Goal: Entertainment & Leisure: Consume media (video, audio)

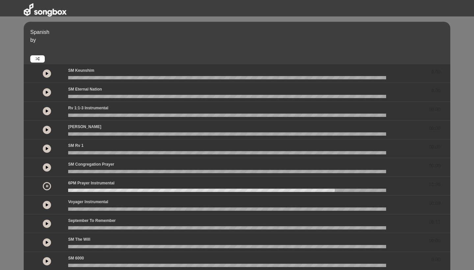
click at [114, 124] on div "[PERSON_NAME] 00:00" at bounding box center [254, 128] width 381 height 9
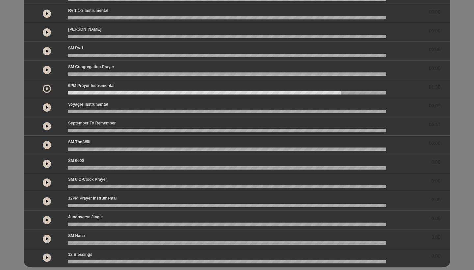
click at [44, 32] on button at bounding box center [47, 32] width 8 height 8
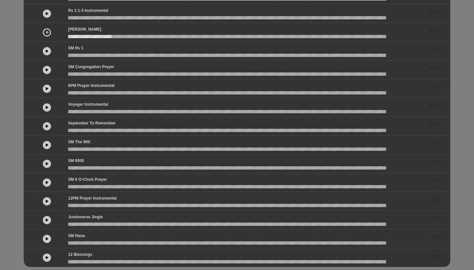
click at [45, 52] on button at bounding box center [47, 51] width 8 height 8
click at [47, 31] on icon at bounding box center [47, 32] width 3 height 3
click at [47, 14] on icon at bounding box center [47, 13] width 3 height 3
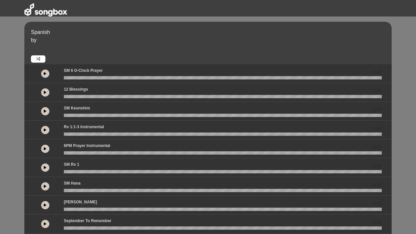
click at [46, 92] on icon at bounding box center [45, 92] width 3 height 3
click at [45, 110] on icon at bounding box center [45, 110] width 3 height 3
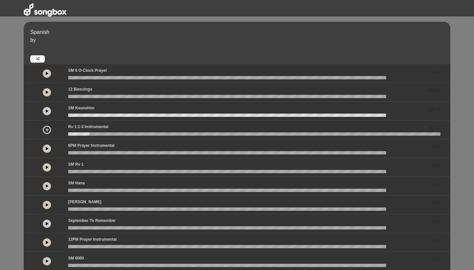
click at [46, 73] on icon at bounding box center [47, 73] width 3 height 3
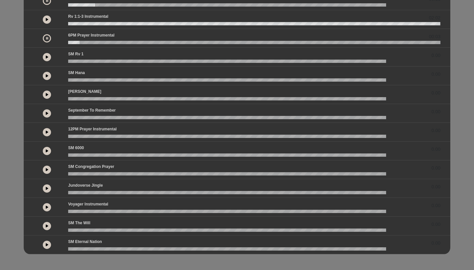
scroll to position [110, 0]
click at [46, 131] on icon at bounding box center [47, 131] width 3 height 3
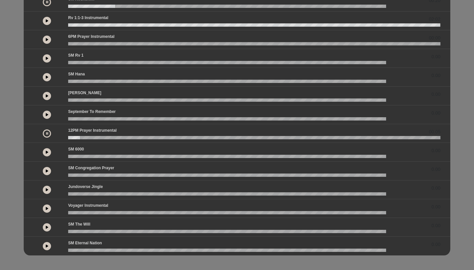
click at [46, 2] on icon at bounding box center [47, 1] width 2 height 3
click at [46, 135] on icon at bounding box center [47, 133] width 3 height 3
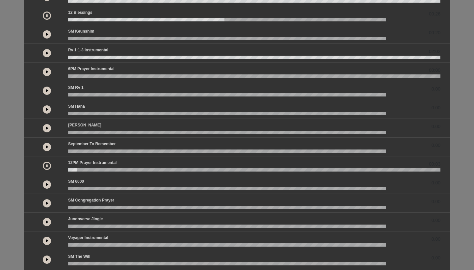
scroll to position [76, 0]
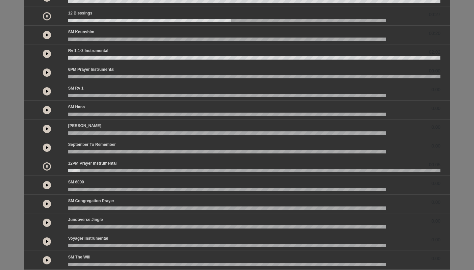
click at [47, 17] on icon at bounding box center [47, 15] width 2 height 3
click at [47, 167] on icon at bounding box center [47, 166] width 3 height 3
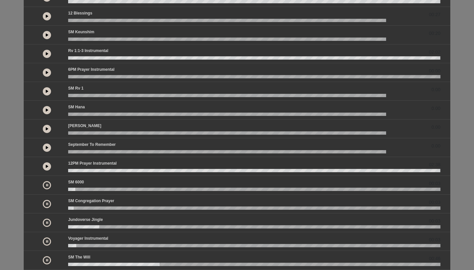
click at [46, 184] on icon at bounding box center [47, 185] width 2 height 3
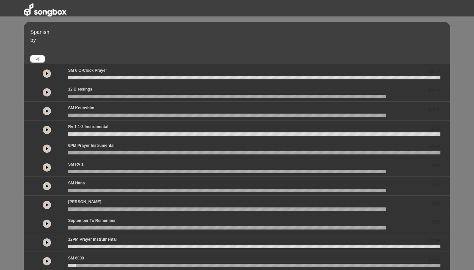
scroll to position [0, 0]
click at [46, 129] on icon at bounding box center [47, 129] width 3 height 3
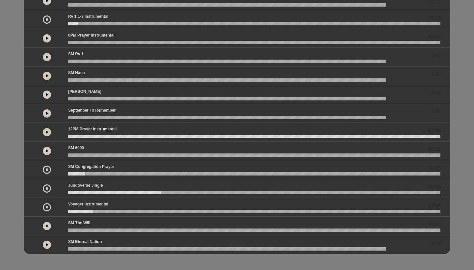
scroll to position [110, 0]
click at [47, 169] on icon at bounding box center [47, 169] width 2 height 3
click at [46, 187] on icon at bounding box center [47, 188] width 2 height 3
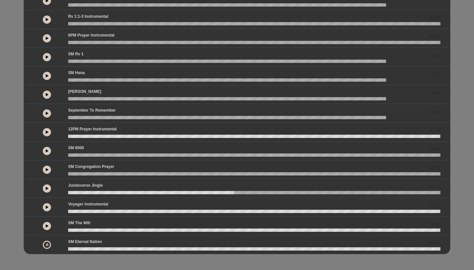
click at [46, 19] on icon at bounding box center [47, 19] width 3 height 3
